Goal: Register for event/course

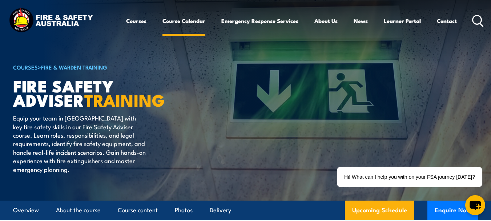
click at [190, 21] on link "Course Calendar" at bounding box center [183, 20] width 43 height 17
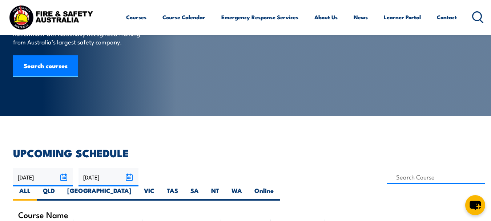
scroll to position [69, 0]
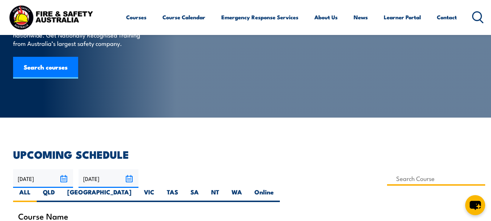
click at [387, 173] on input at bounding box center [436, 178] width 98 height 14
type input "fsm"
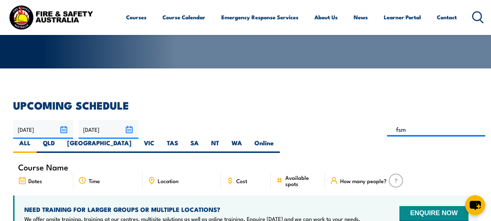
scroll to position [99, 0]
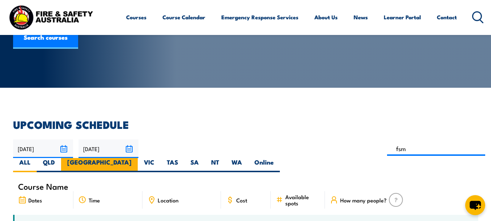
click at [138, 158] on label "[GEOGRAPHIC_DATA]" at bounding box center [99, 165] width 77 height 14
click at [136, 158] on input "[GEOGRAPHIC_DATA]" at bounding box center [134, 160] width 5 height 5
radio input "true"
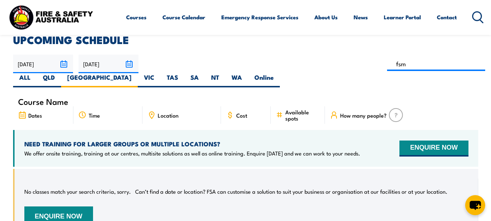
scroll to position [185, 0]
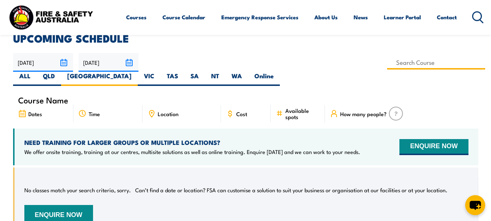
click at [387, 68] on input at bounding box center [436, 62] width 98 height 14
type input "Fire Safety Officer (NSW) Training"
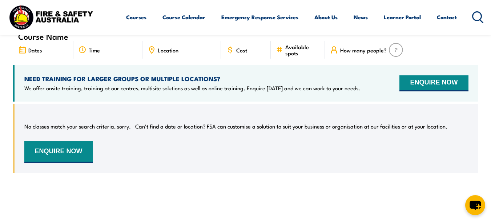
scroll to position [247, 0]
